Goal: Transaction & Acquisition: Book appointment/travel/reservation

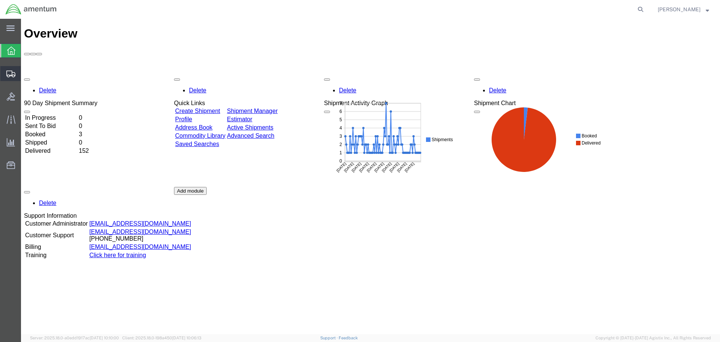
click at [0, 0] on span "Create Shipment" at bounding box center [0, 0] width 0 height 0
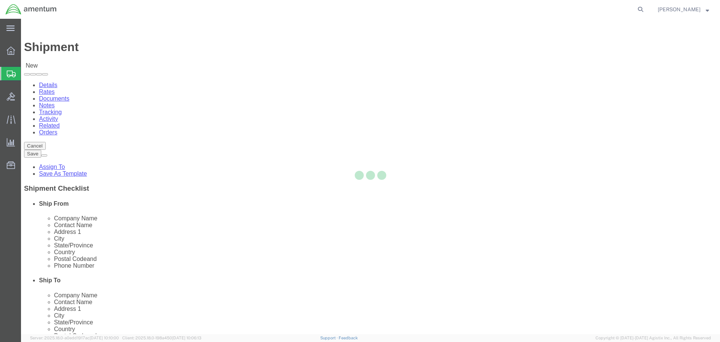
select select
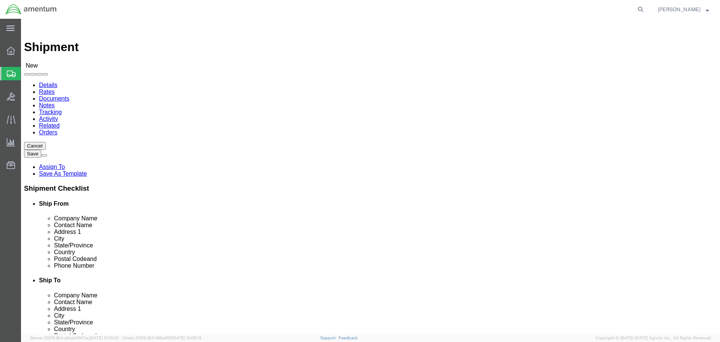
select select "MYPROFILE"
select select "CA"
select select "49939"
select select "[GEOGRAPHIC_DATA]"
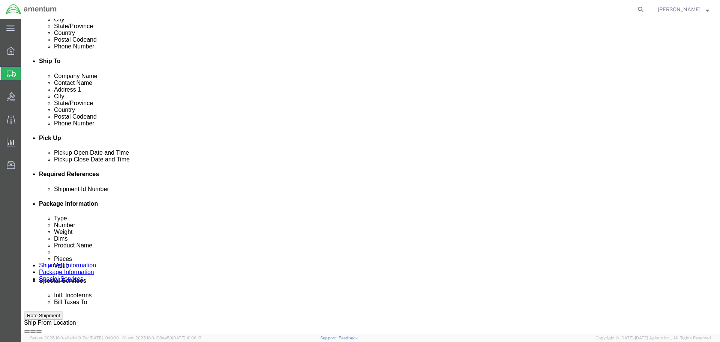
scroll to position [225, 0]
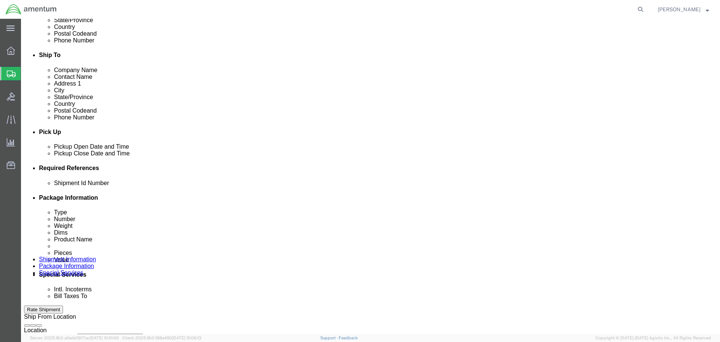
click input "text"
type input "1"
click button "Add reference"
click select "Select Account Type Activity ID Airline Appointment Number ASN Batch Request # …"
select select "DEPT"
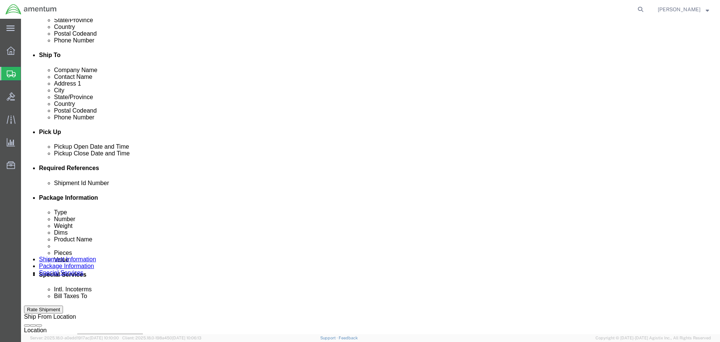
click select "Select Account Type Activity ID Airline Appointment Number ASN Batch Request # …"
click input "text"
type input "CBP"
click button "Add reference"
click select "Select Account Type Activity ID Airline Appointment Number ASN Batch Request # …"
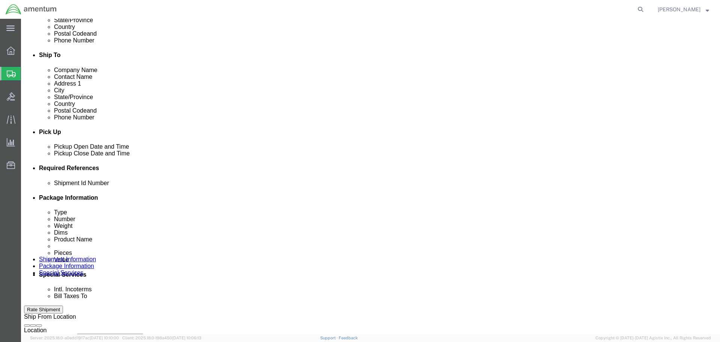
select select "PROJNUM"
click select "Select Account Type Activity ID Airline Appointment Number ASN Batch Request # …"
click input "text"
type input "6118.03.03.2219.000.WRS.0000"
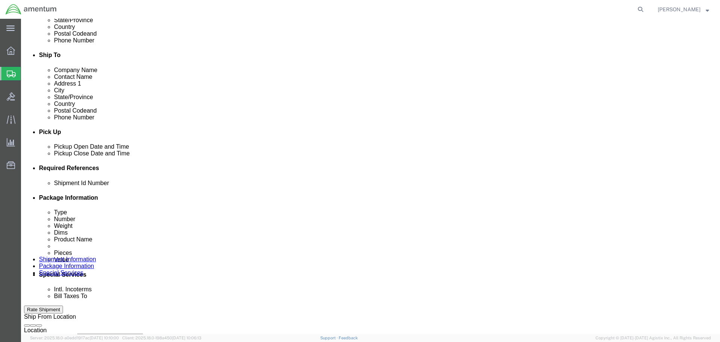
click button "Add reference"
click select "Select Account Type Activity ID Airline Appointment Number ASN Batch Request # …"
select select "CUSTREF"
click select "Select Account Type Activity ID Airline Appointment Number ASN Batch Request # …"
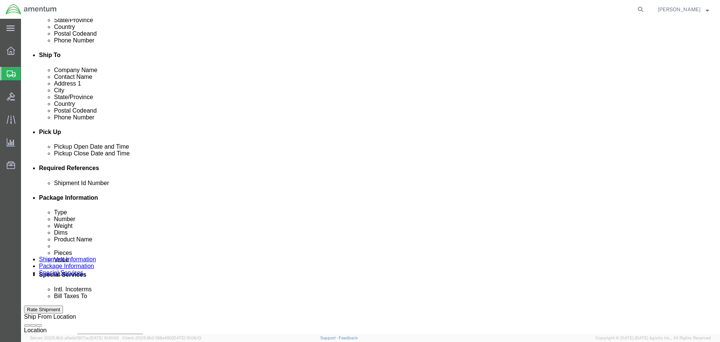
click input "text"
type input "Parts Transfer"
click input "6118.03.03.2219.000.WRS.0000"
drag, startPoint x: 503, startPoint y: 238, endPoint x: 471, endPoint y: 240, distance: 32.3
click input "6118.03.03.2219.000.WRS.0000"
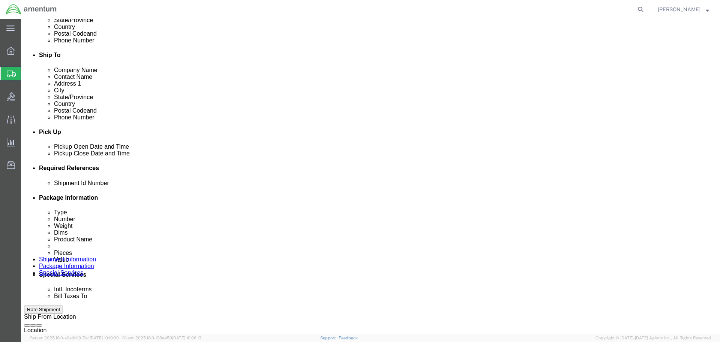
click div "Shipment Id Number 1 Select Account Type Activity ID Airline Appointment Number…"
click input "Parts Transfer"
drag, startPoint x: 146, startPoint y: 248, endPoint x: 91, endPoint y: 248, distance: 55.5
click div "Select Account Type Activity ID Airline Appointment Number ASN Batch Request # …"
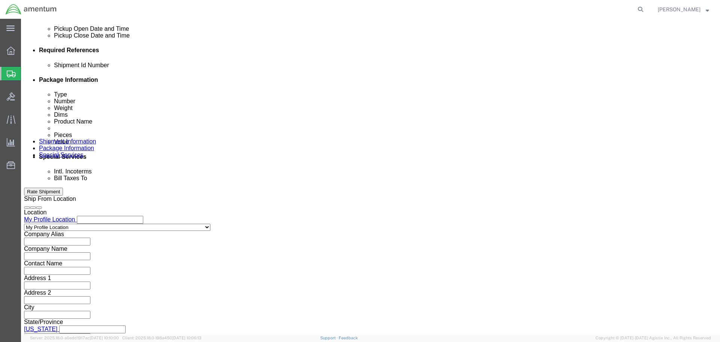
scroll to position [343, 0]
click button "Continue"
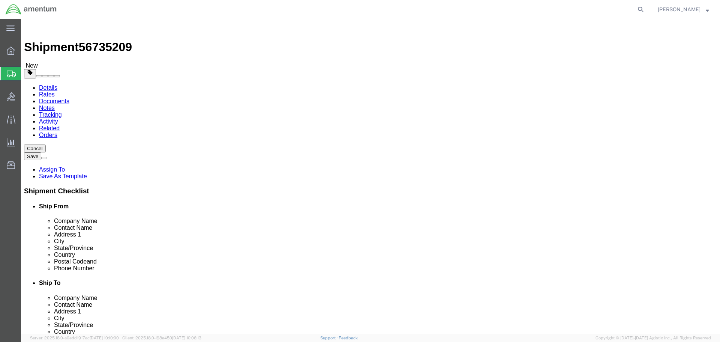
click select "Select BCK Boxes Bale(s) Basket(s) Bolt(s) Bottle(s) Buckets Bulk Bundle(s) Can…"
select select "ENV"
click select "Select BCK Boxes Bale(s) Basket(s) Bolt(s) Bottle(s) Buckets Bulk Bundle(s) Can…"
type input "9.50"
type input "12.50"
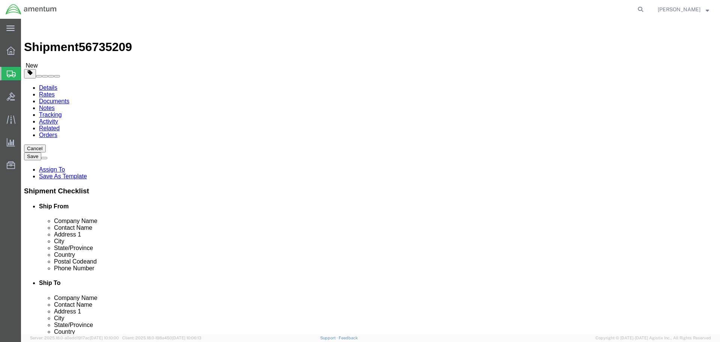
type input "0.25"
type input "1"
click link "Add Content"
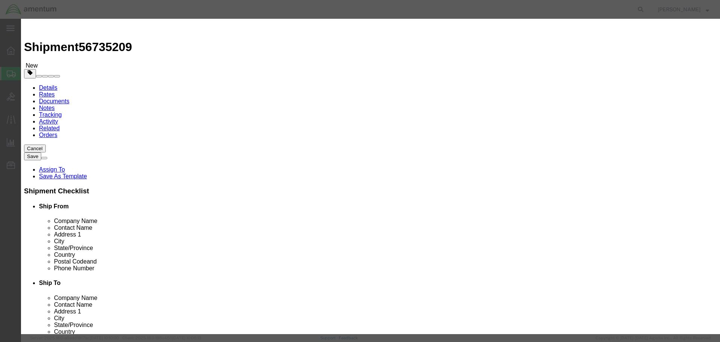
click input "text"
paste input "Parts Transfer"
type input "Parts Transfer"
click input "0"
type input "1"
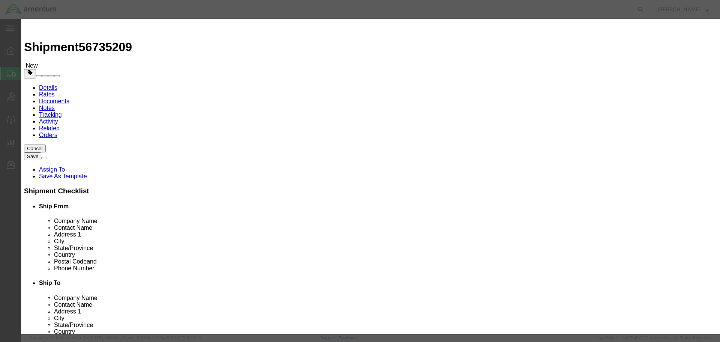
click input "text"
type input "100"
click button "Save & Close"
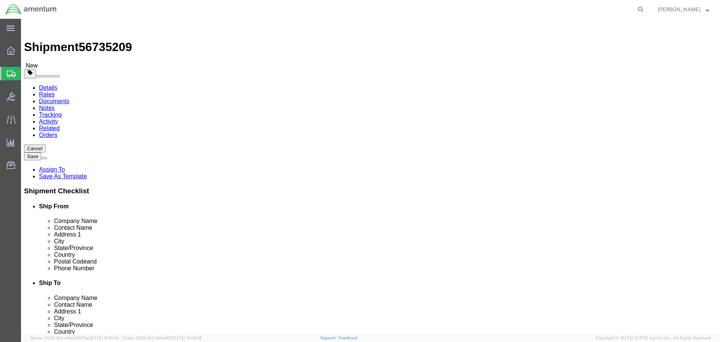
click button "Rate Shipment"
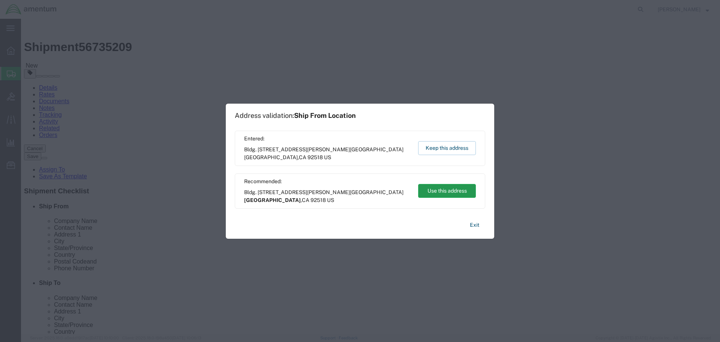
click at [444, 190] on button "Use this address" at bounding box center [447, 191] width 58 height 14
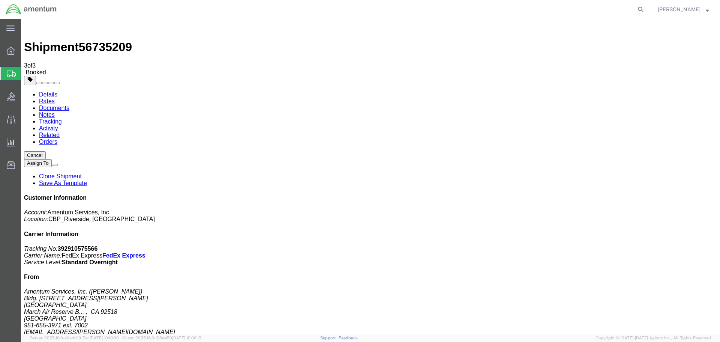
drag, startPoint x: 313, startPoint y: 133, endPoint x: 310, endPoint y: 142, distance: 10.0
click at [0, 0] on span "Create Shipment" at bounding box center [0, 0] width 0 height 0
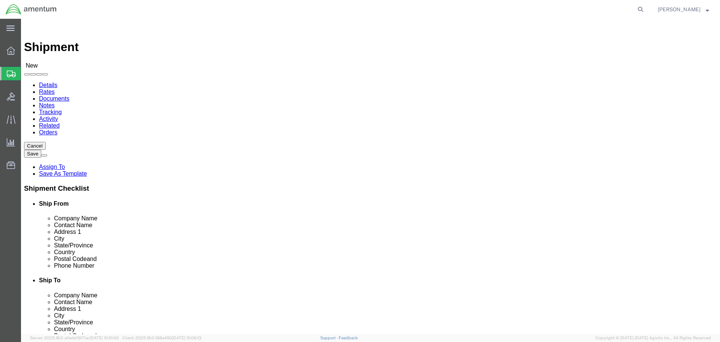
select select "MYPROFILE"
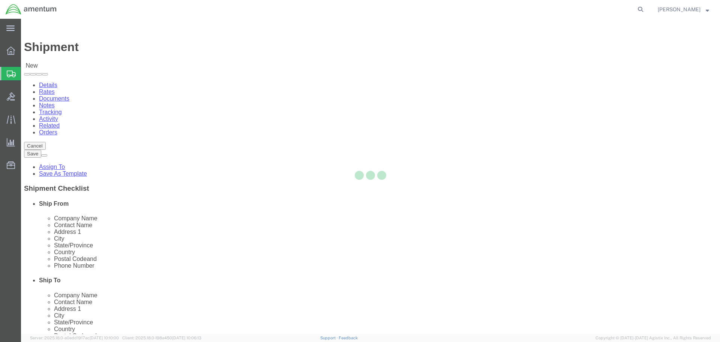
select select "CA"
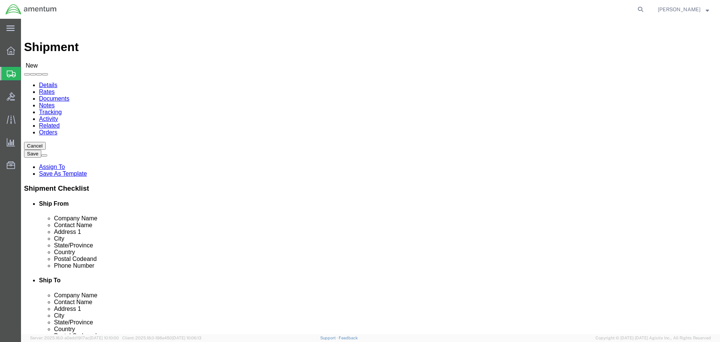
scroll to position [1350, 0]
select select "49939"
select select "[GEOGRAPHIC_DATA]"
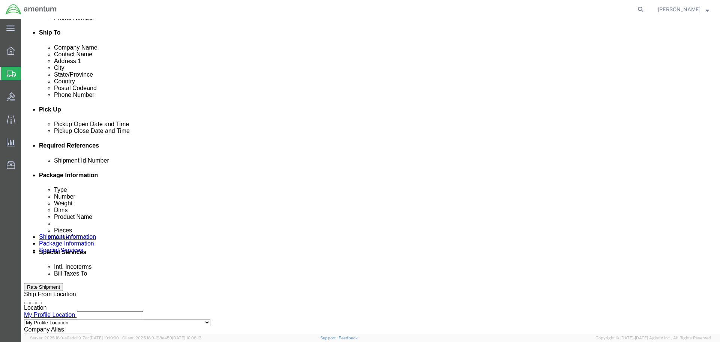
scroll to position [262, 0]
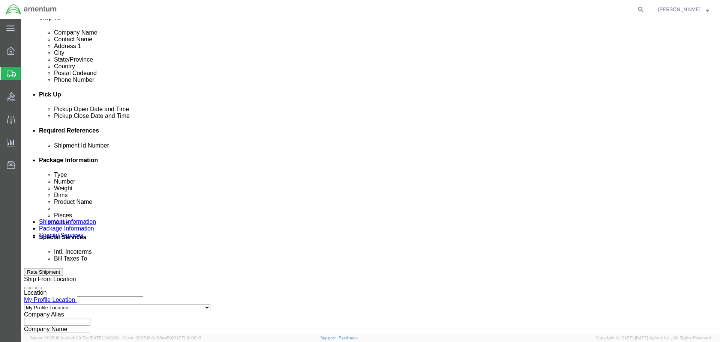
click input "text"
type input "2"
click button "Add reference"
click select "Select Account Type Activity ID Airline Appointment Number ASN Batch Request # …"
select select "DEPT"
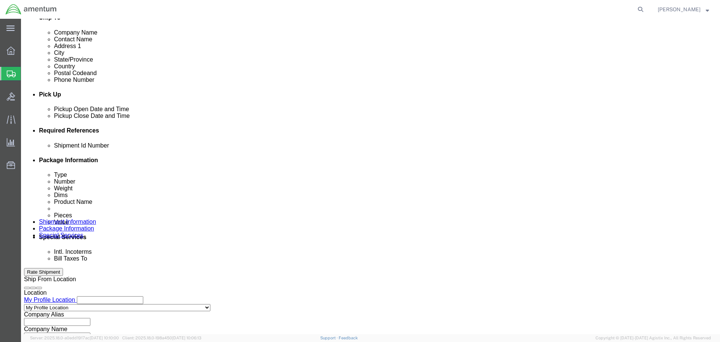
click select "Select Account Type Activity ID Airline Appointment Number ASN Batch Request # …"
click input "text"
type input "CBP"
click button "Add reference"
click select "Select Account Type Activity ID Airline Appointment Number ASN Batch Request # …"
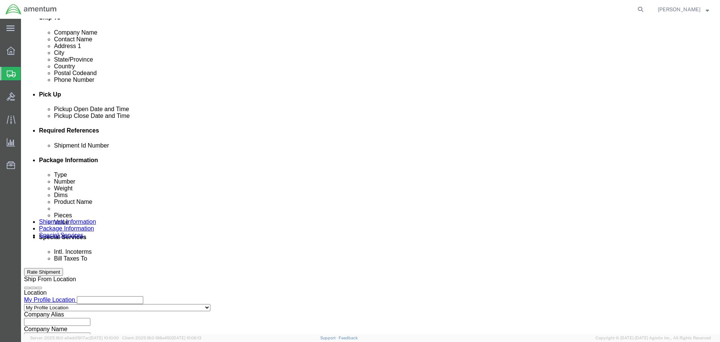
select select "PROJNUM"
click select "Select Account Type Activity ID Airline Appointment Number ASN Batch Request # …"
click input "text"
type input "6118.03.03.2219.000.WRS.0000"
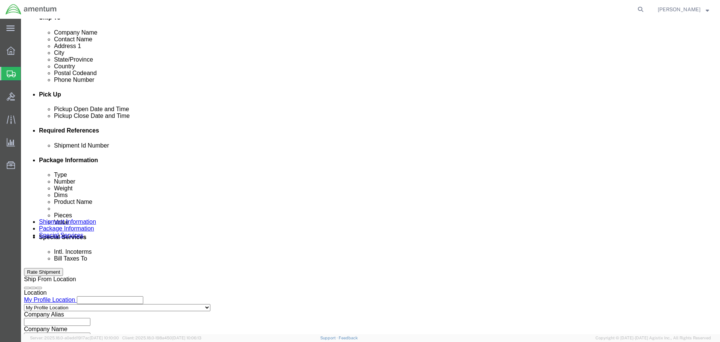
click button "Add reference"
click select "Select Account Type Activity ID Airline Appointment Number ASN Batch Request # …"
select select "CUSTREF"
click select "Select Account Type Activity ID Airline Appointment Number ASN Batch Request # …"
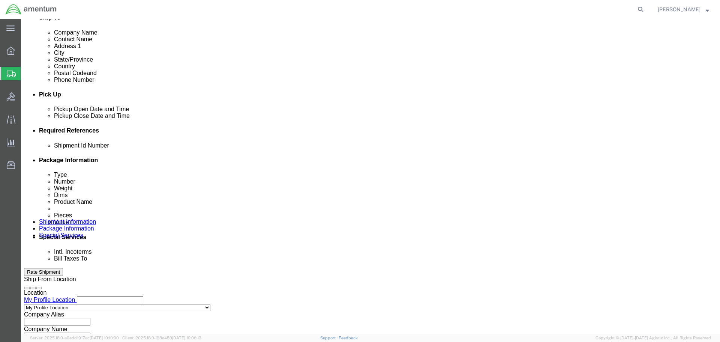
click input "text"
paste input "P"
drag, startPoint x: 145, startPoint y: 214, endPoint x: 88, endPoint y: 212, distance: 57.4
click div "Select Account Type Activity ID Airline Appointment Number ASN Batch Request # …"
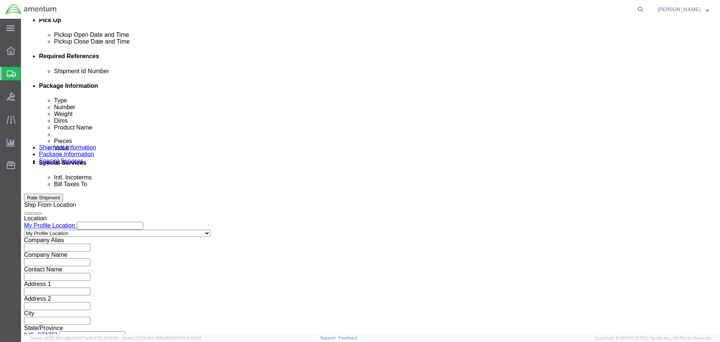
scroll to position [337, 0]
type input "Parts Transfer"
click button "Continue"
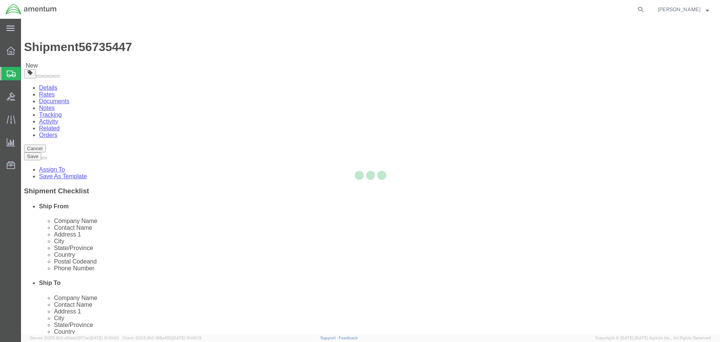
select select "CBOX"
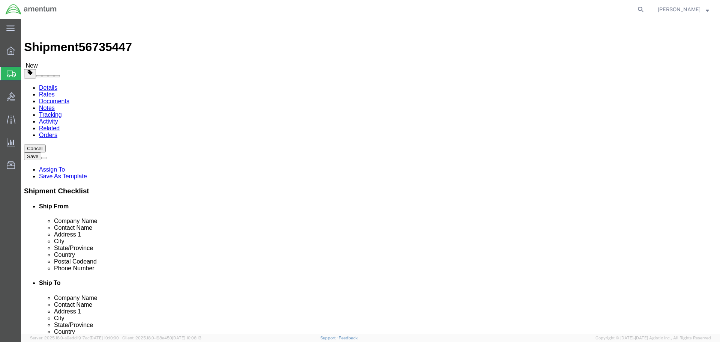
click input "text"
type input "8.5"
type input "5"
click input "5"
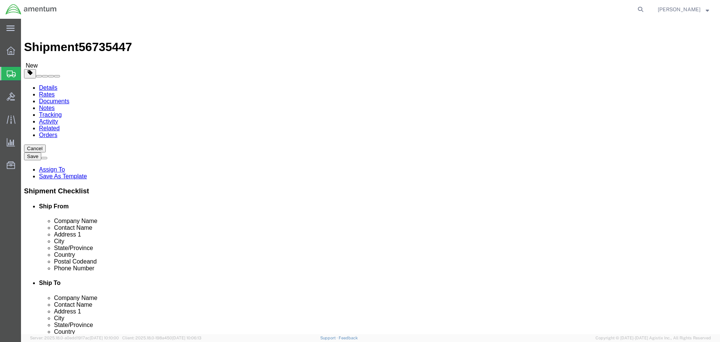
type input "6"
click input "0.00"
type input "0"
type input "2.5"
click link "Add Content"
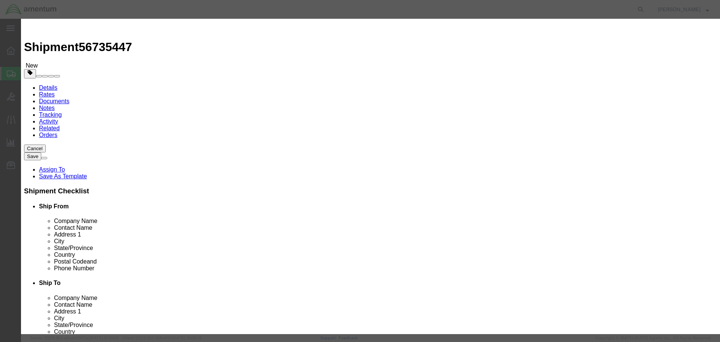
click input "text"
paste input "Parts Transfer"
type input "Parts Transfer"
click input "0"
type input "1"
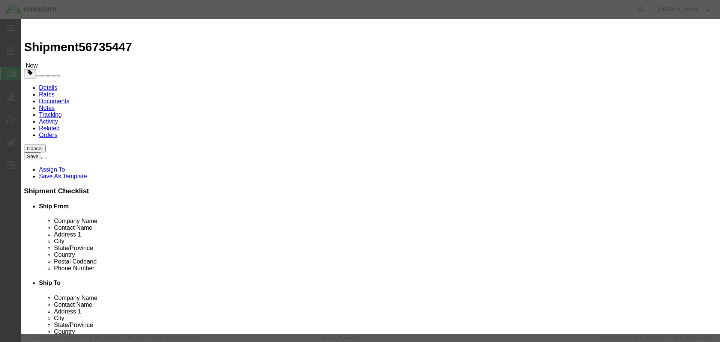
click input "text"
type input "50"
click button "Save & Close"
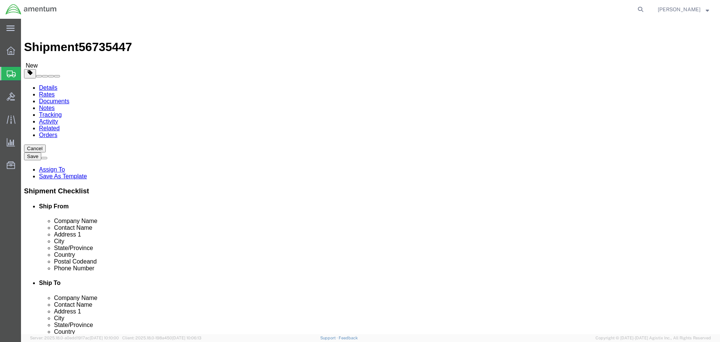
click button "Rate Shipment"
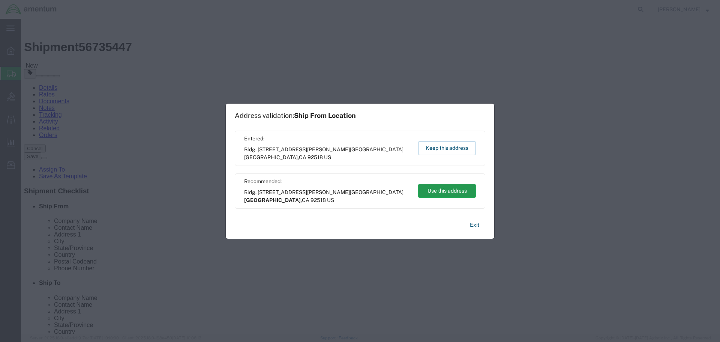
click at [444, 190] on button "Use this address" at bounding box center [447, 191] width 58 height 14
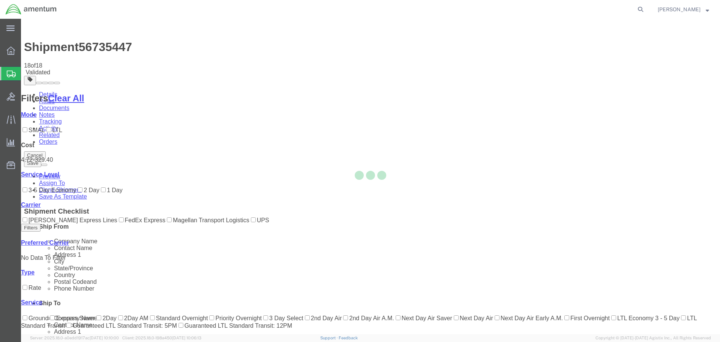
click at [464, 181] on div at bounding box center [370, 176] width 699 height 315
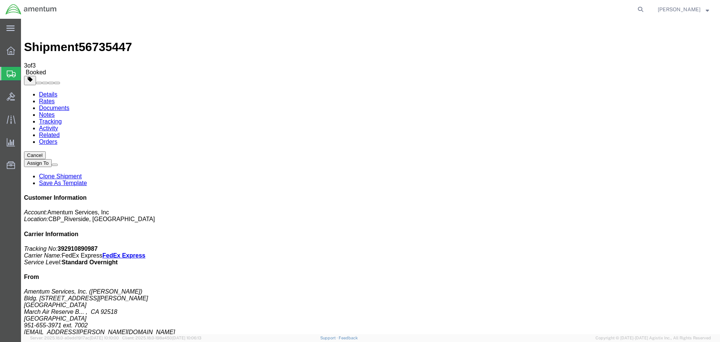
drag, startPoint x: 314, startPoint y: 134, endPoint x: 339, endPoint y: 193, distance: 63.9
drag, startPoint x: 314, startPoint y: 132, endPoint x: 343, endPoint y: 222, distance: 94.6
click at [706, 10] on strong "button" at bounding box center [707, 9] width 3 height 3
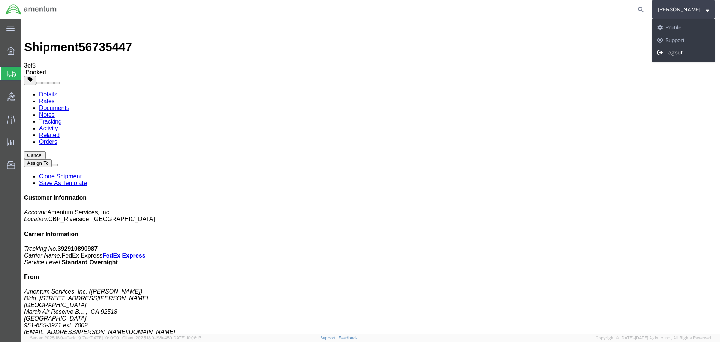
click at [687, 54] on link "Logout" at bounding box center [683, 52] width 63 height 13
